Goal: Task Accomplishment & Management: Manage account settings

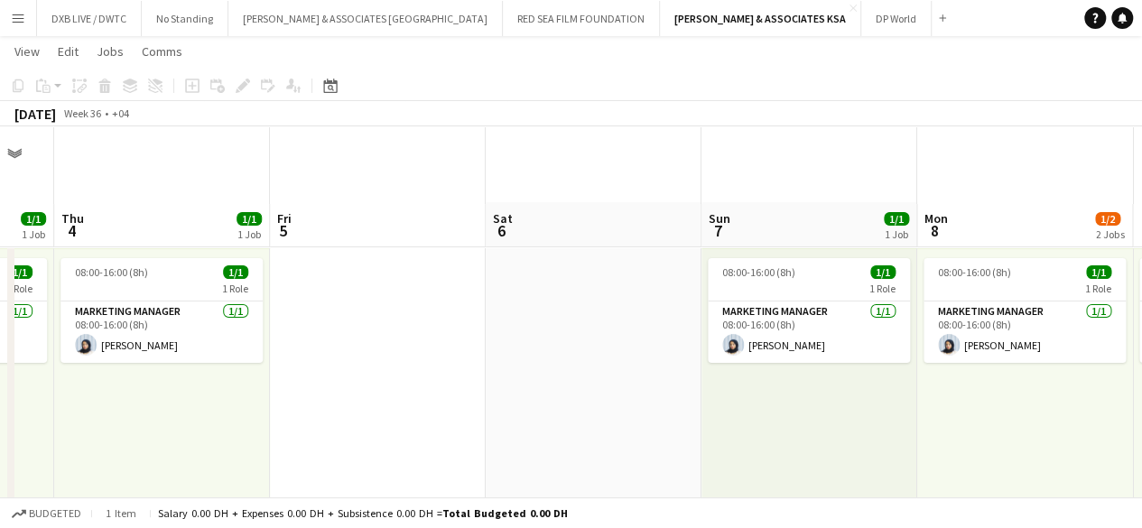
scroll to position [228, 0]
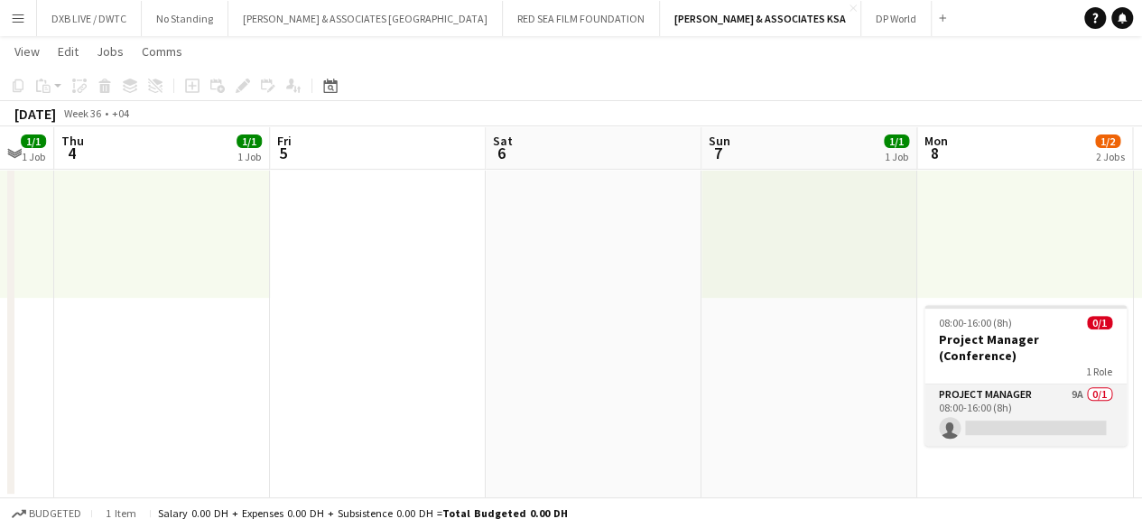
click at [966, 388] on app-card-role "Project Manager 9A 0/1 08:00-16:00 (8h) single-neutral-actions" at bounding box center [1026, 415] width 202 height 61
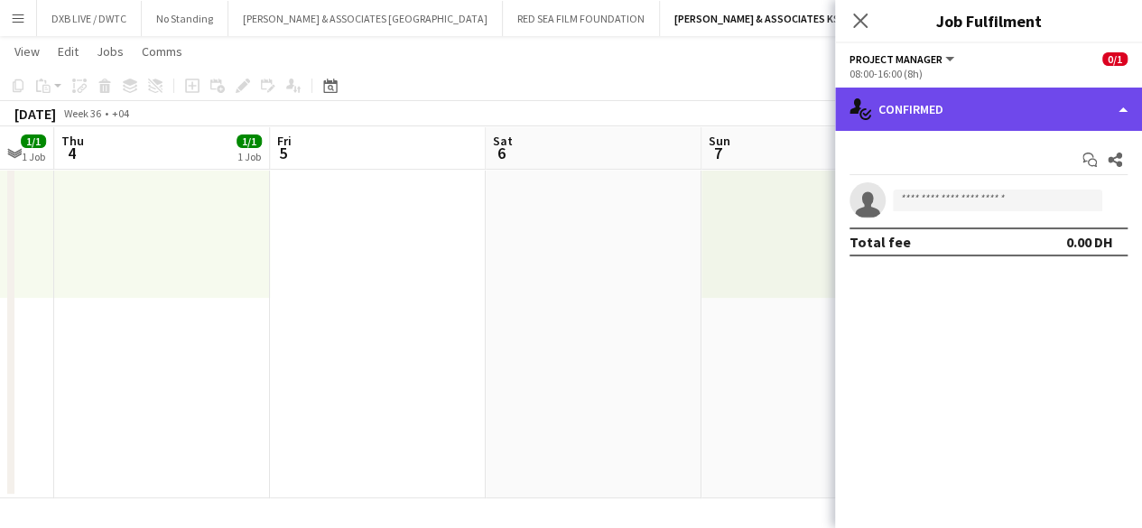
click at [992, 126] on div "single-neutral-actions-check-2 Confirmed" at bounding box center [988, 109] width 307 height 43
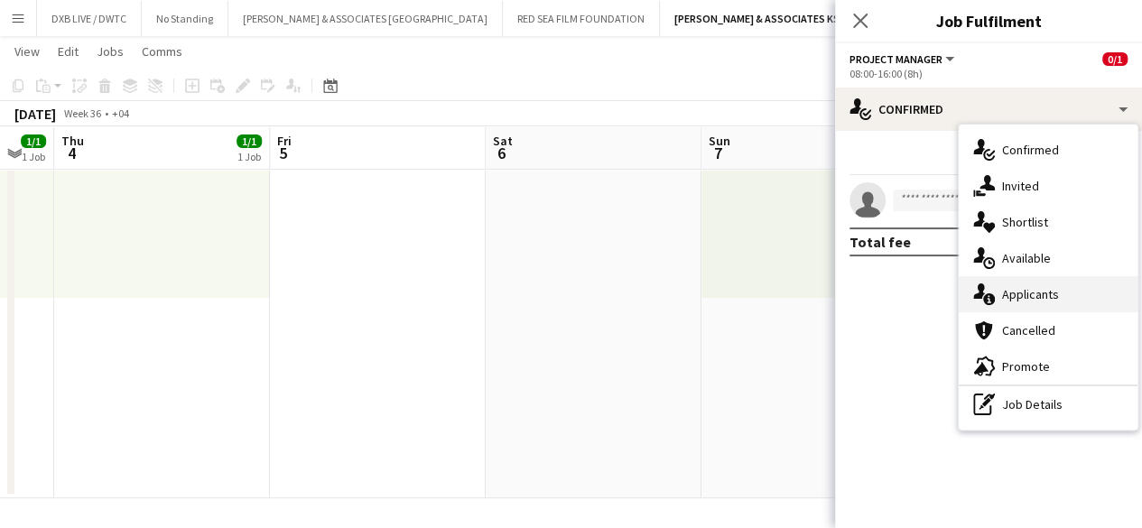
click at [1023, 288] on div "single-neutral-actions-information Applicants" at bounding box center [1048, 294] width 179 height 36
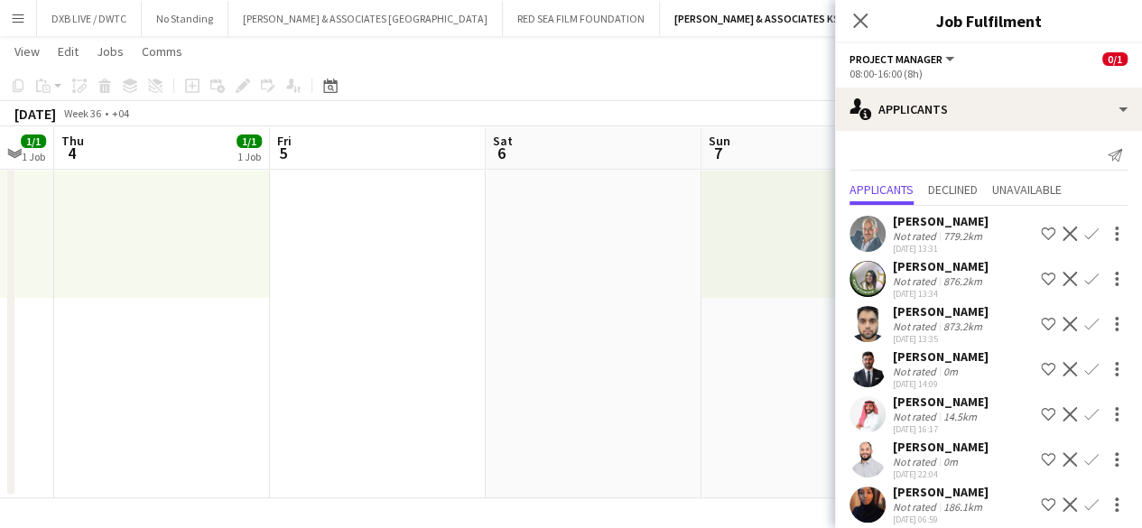
scroll to position [0, 0]
